Goal: Transaction & Acquisition: Register for event/course

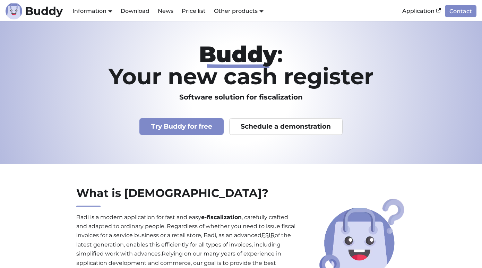
click at [378, 127] on p "Try Buddy for free Schedule a demonstration" at bounding box center [241, 121] width 385 height 28
click at [189, 8] on font "Price list" at bounding box center [194, 11] width 24 height 7
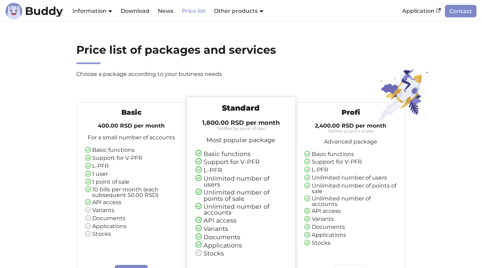
click at [150, 142] on div "Basic 400.00 RSD per month For a small number of accounts Basic functions Suppo…" at bounding box center [132, 172] width 104 height 129
click at [150, 5] on link "Download" at bounding box center [135, 11] width 37 height 12
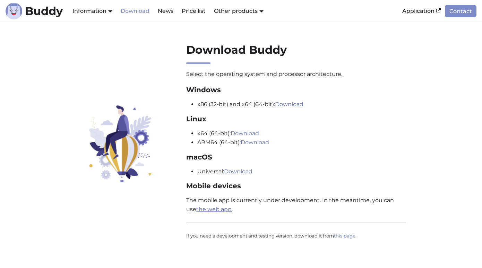
click at [209, 211] on font "the web app" at bounding box center [213, 209] width 35 height 7
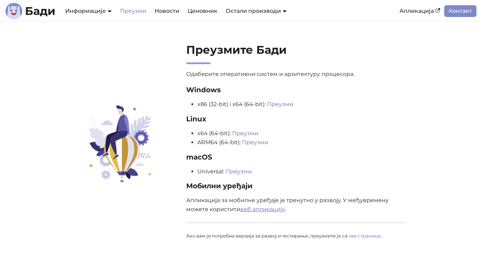
click at [258, 210] on link "веб апликацију" at bounding box center [263, 209] width 44 height 7
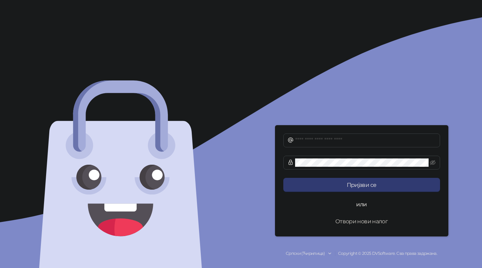
click at [353, 224] on button "Отвори нови налог" at bounding box center [362, 221] width 157 height 14
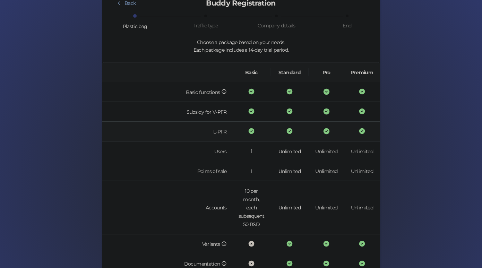
scroll to position [58, 0]
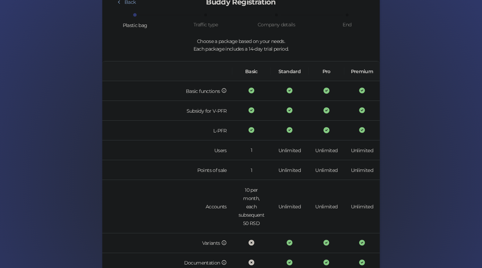
click at [214, 25] on font "Traffic type" at bounding box center [206, 25] width 24 height 6
click at [214, 29] on div "Traffic type" at bounding box center [217, 21] width 71 height 15
click at [271, 29] on div "Back Buddy Registration Plastic bag Traffic type Company details End Choose a p…" at bounding box center [241, 188] width 261 height 396
click at [348, 28] on div "End" at bounding box center [347, 25] width 9 height 8
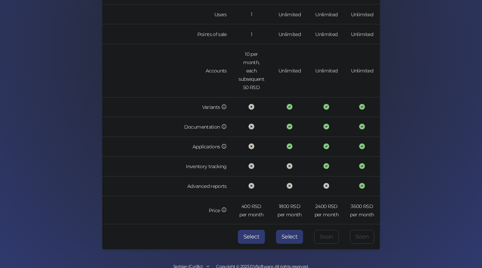
scroll to position [207, 0]
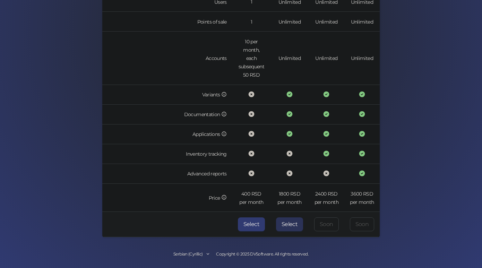
click at [296, 221] on font "Select" at bounding box center [290, 224] width 16 height 7
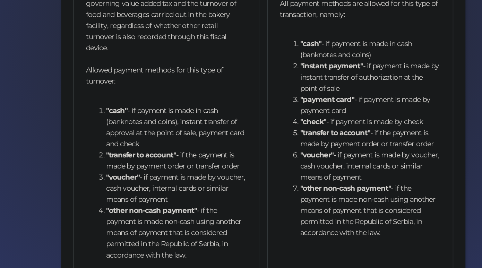
scroll to position [205, 0]
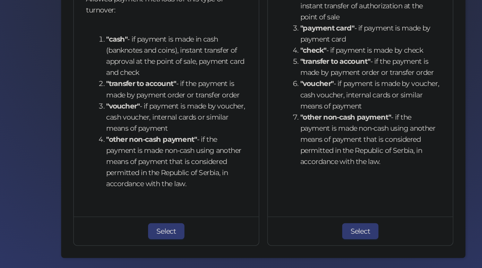
click at [304, 223] on font "Select" at bounding box center [308, 226] width 14 height 6
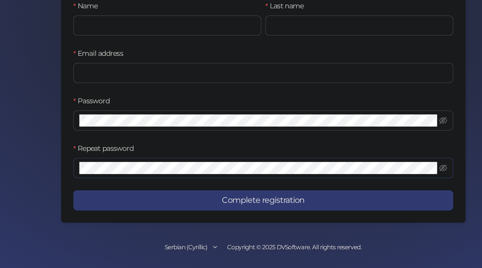
scroll to position [86, 0]
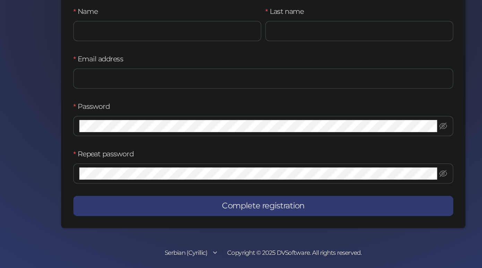
click at [199, 258] on font "Serbian (Cyrillic)" at bounding box center [188, 257] width 29 height 5
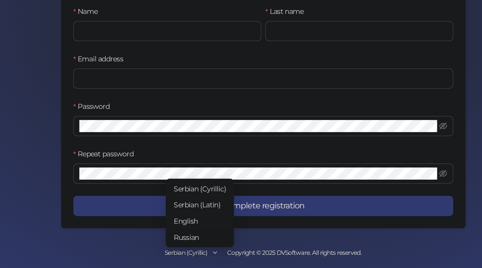
click at [196, 248] on font "Russian" at bounding box center [188, 247] width 17 height 6
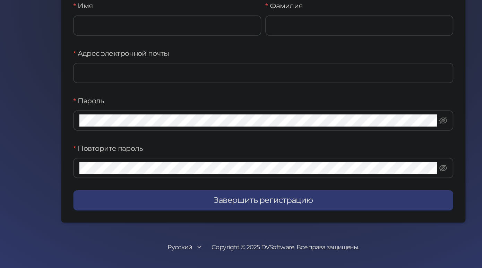
scroll to position [0, 0]
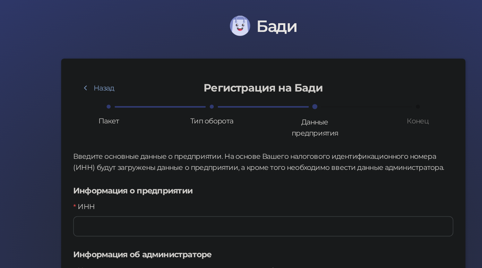
click at [255, 20] on span "Бади" at bounding box center [249, 18] width 27 height 14
click at [228, 15] on img at bounding box center [225, 18] width 14 height 14
click at [216, 63] on h2 "Регистрация на Бади" at bounding box center [241, 59] width 157 height 11
click at [138, 59] on button "Назад" at bounding box center [128, 60] width 34 height 11
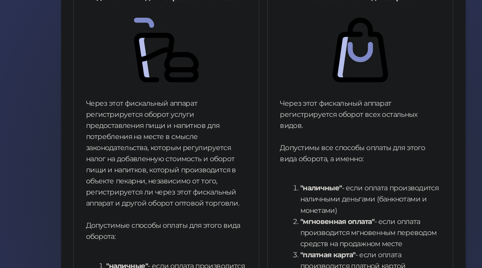
scroll to position [137, 0]
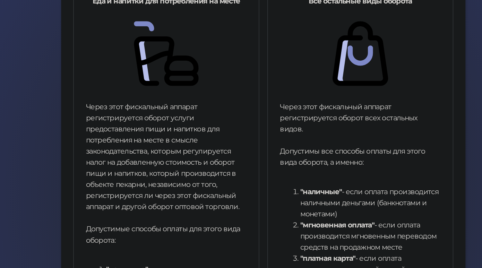
click at [272, 73] on div "Через этот фискальный аппарат регистрируется оборот всех остальных видов. Допус…" at bounding box center [308, 184] width 110 height 231
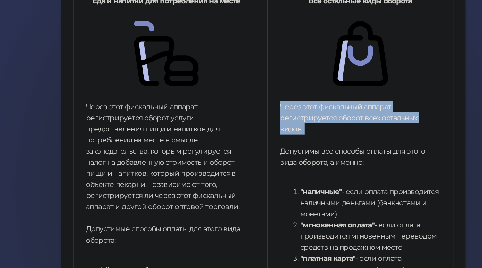
click at [272, 73] on div "Через этот фискальный аппарат регистрируется оборот всех остальных видов. Допус…" at bounding box center [308, 184] width 110 height 231
click at [270, 84] on div "Через этот фискальный аппарат регистрируется оборот всех остальных видов. Допус…" at bounding box center [308, 184] width 110 height 231
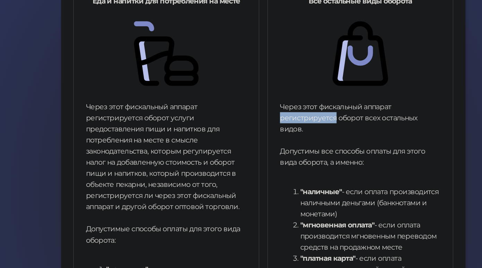
click at [270, 84] on div "Через этот фискальный аппарат регистрируется оборот всех остальных видов. Допус…" at bounding box center [308, 184] width 110 height 231
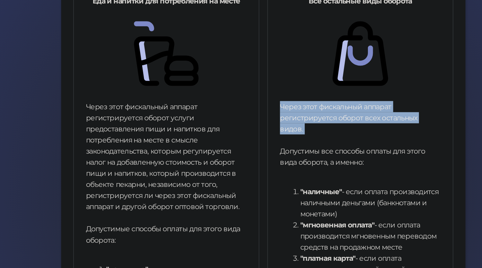
click at [270, 84] on div "Через этот фискальный аппарат регистрируется оборот всех остальных видов. Допус…" at bounding box center [308, 184] width 110 height 231
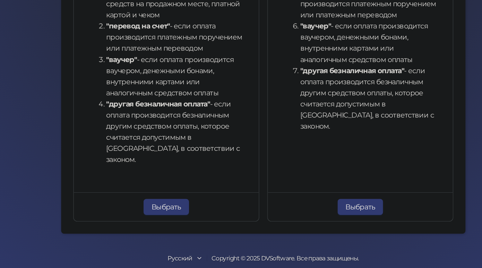
scroll to position [0, 0]
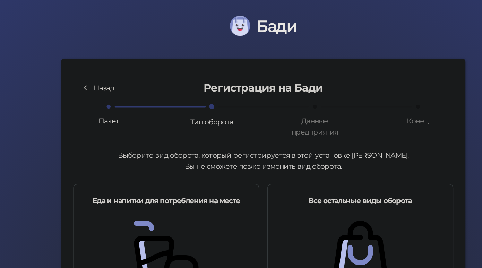
click at [125, 60] on button "Назад" at bounding box center [128, 60] width 34 height 11
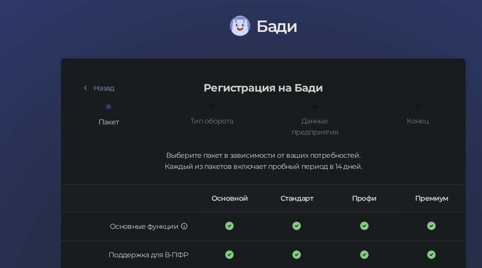
click at [245, 19] on span "Бади" at bounding box center [249, 18] width 27 height 14
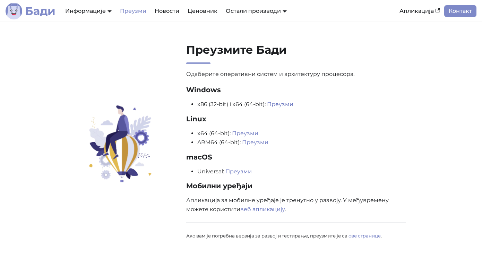
click at [47, 10] on b "Бади" at bounding box center [40, 11] width 31 height 11
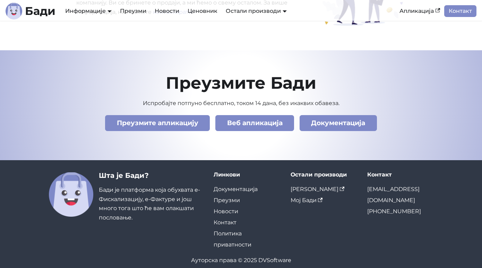
scroll to position [2381, 0]
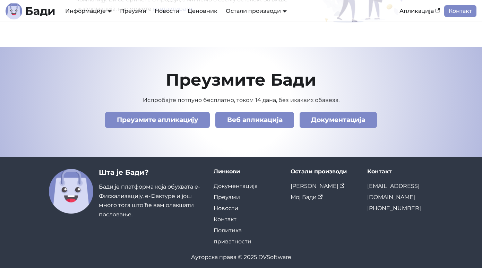
click at [120, 205] on div "Шта је [PERSON_NAME]? [PERSON_NAME] је платформа која обухвата е-Фискализацију,…" at bounding box center [151, 193] width 104 height 51
click at [131, 198] on div "Шта је [PERSON_NAME]? [PERSON_NAME] је платформа која обухвата е-Фискализацију,…" at bounding box center [151, 193] width 104 height 51
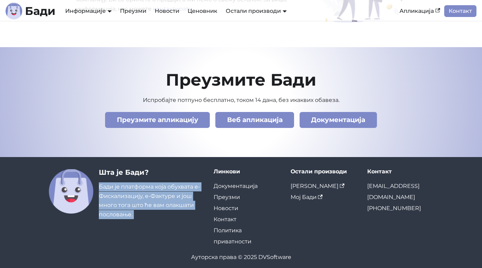
click at [131, 198] on div "Шта је [PERSON_NAME]? [PERSON_NAME] је платформа која обухвата е-Фискализацију,…" at bounding box center [151, 193] width 104 height 51
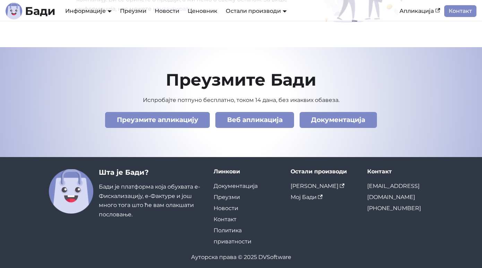
click at [315, 228] on div "Остали производи [PERSON_NAME] ЛПФР Мој [PERSON_NAME]" at bounding box center [323, 207] width 77 height 79
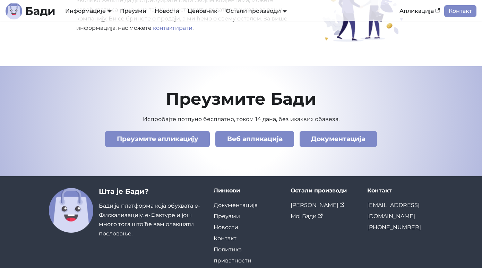
scroll to position [2362, 0]
click at [277, 89] on h2 "Преузмите Бади" at bounding box center [241, 99] width 385 height 21
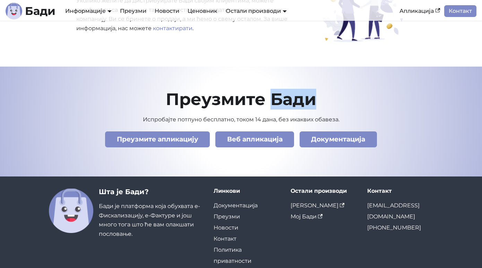
click at [277, 89] on h2 "Преузмите Бади" at bounding box center [241, 99] width 385 height 21
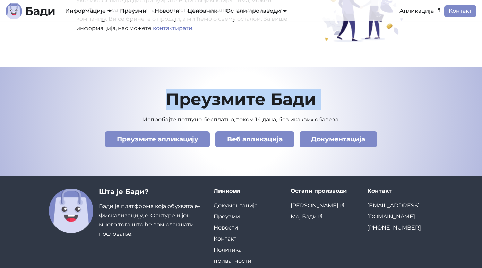
click at [277, 89] on h2 "Преузмите Бади" at bounding box center [241, 99] width 385 height 21
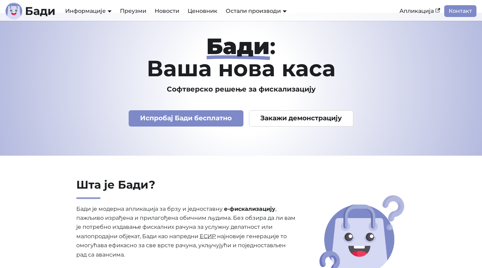
scroll to position [0, 0]
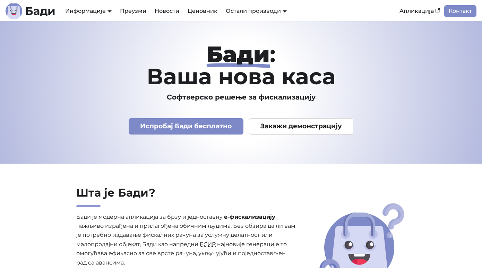
click at [240, 82] on h1 "Бади : Ваша нова каса" at bounding box center [241, 65] width 385 height 44
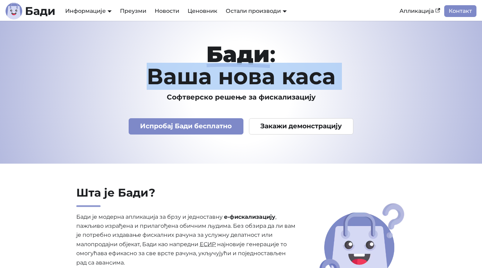
click at [240, 82] on h1 "Бади : Ваша нова каса" at bounding box center [241, 65] width 385 height 44
click at [190, 70] on h1 "Бади : Ваша нова каса" at bounding box center [241, 65] width 385 height 44
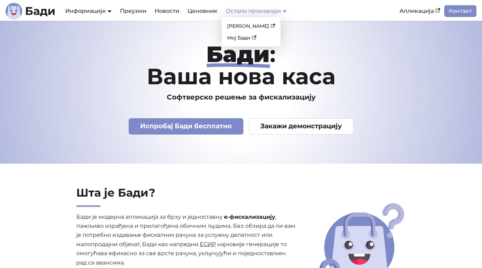
click at [228, 9] on link "Остали производи" at bounding box center [256, 11] width 61 height 7
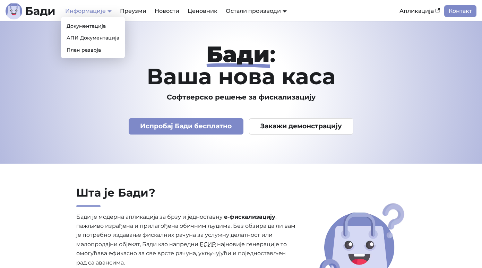
click at [89, 10] on link "Информације" at bounding box center [88, 11] width 47 height 7
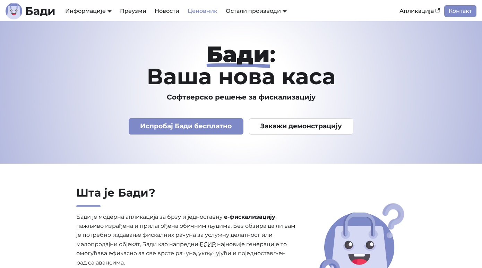
click at [196, 10] on link "Ценовник" at bounding box center [203, 11] width 38 height 12
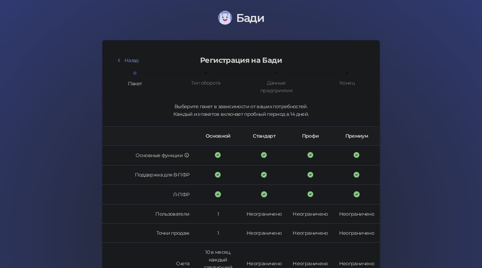
click at [246, 18] on span "Бади" at bounding box center [249, 18] width 27 height 14
